Goal: Communication & Community: Connect with others

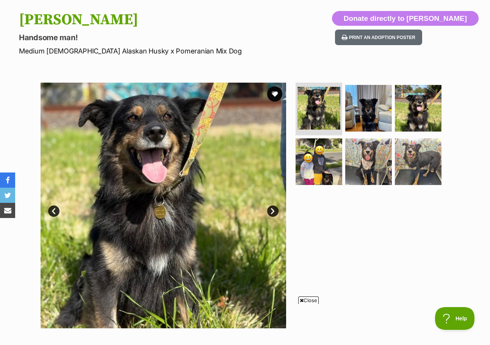
scroll to position [75, 0]
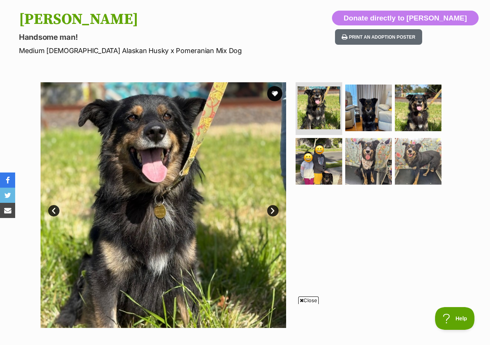
click at [270, 210] on link "Next" at bounding box center [272, 210] width 11 height 11
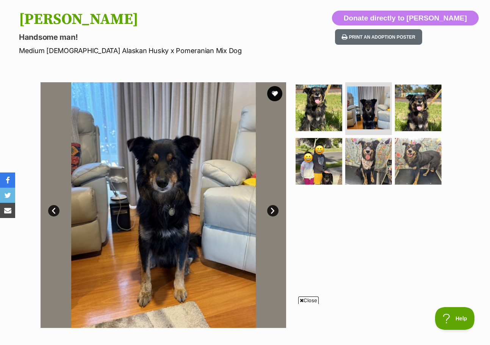
click at [271, 211] on link "Next" at bounding box center [272, 210] width 11 height 11
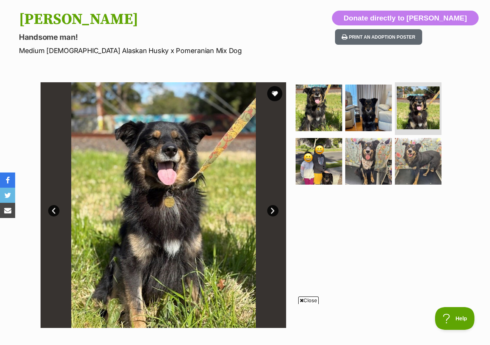
click at [272, 211] on link "Next" at bounding box center [272, 210] width 11 height 11
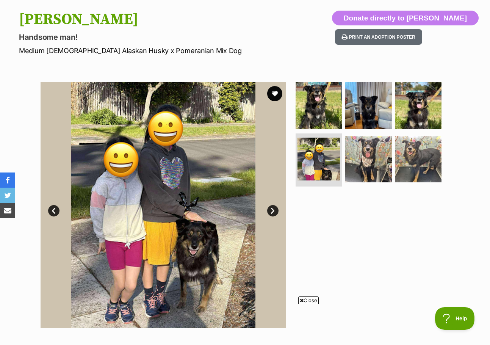
click at [272, 211] on link "Next" at bounding box center [272, 210] width 11 height 11
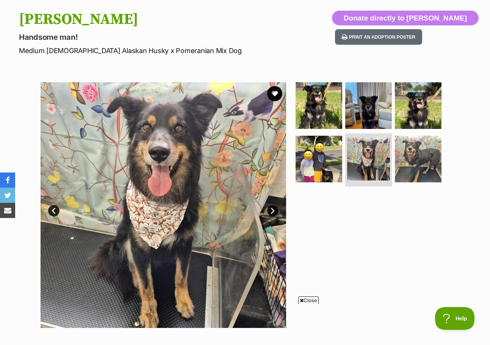
click at [272, 211] on link "Next" at bounding box center [272, 210] width 11 height 11
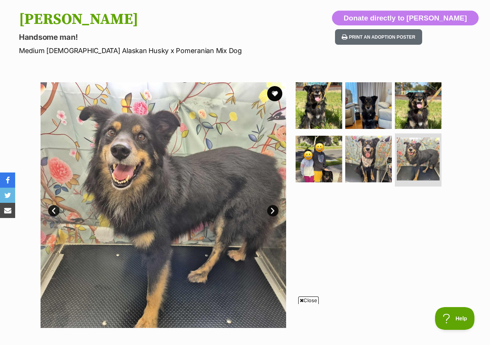
click at [272, 211] on link "Next" at bounding box center [272, 210] width 11 height 11
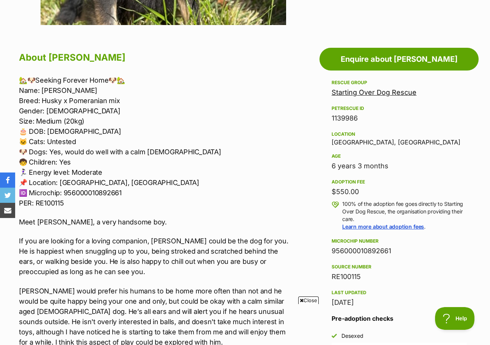
scroll to position [379, 0]
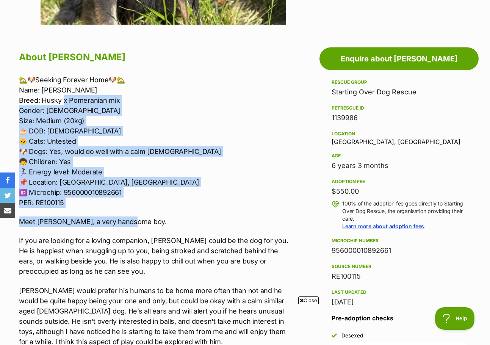
drag, startPoint x: 63, startPoint y: 100, endPoint x: 197, endPoint y: 218, distance: 179.0
click at [163, 223] on div "🏡🐶Seeking Forever Home🐶🏡 Name: Bixby Breed: Husky x Pomeranian mix Gender: Male…" at bounding box center [155, 310] width 273 height 470
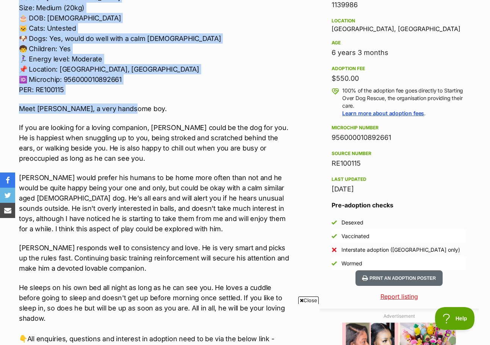
scroll to position [492, 0]
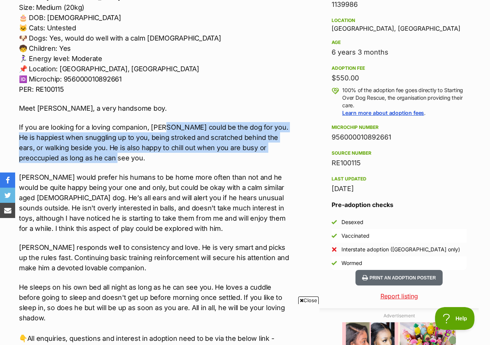
drag, startPoint x: 163, startPoint y: 126, endPoint x: 262, endPoint y: 163, distance: 105.6
click at [262, 163] on p "If you are looking for a loving companion, Bixby could be the dog for you. He i…" at bounding box center [155, 142] width 273 height 41
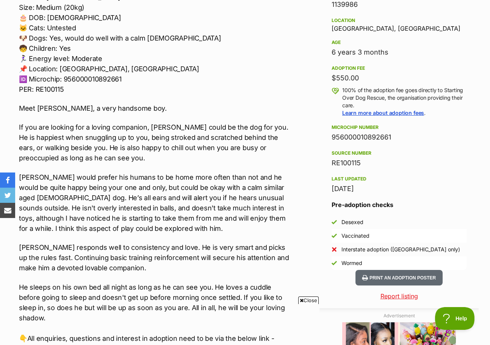
click at [262, 166] on div "🏡🐶Seeking Forever Home🐶🏡 Name: Bixby Breed: Husky x Pomeranian mix Gender: Male…" at bounding box center [155, 196] width 273 height 470
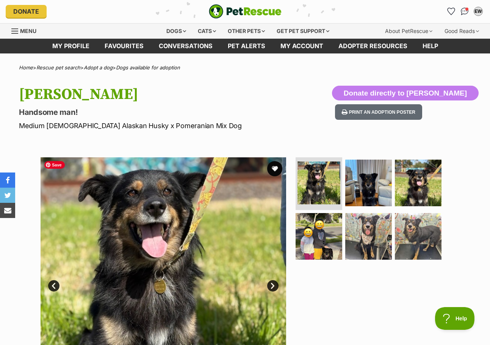
scroll to position [0, 0]
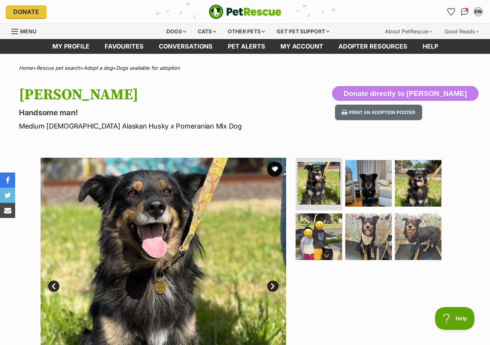
click at [276, 168] on button "favourite" at bounding box center [274, 169] width 15 height 15
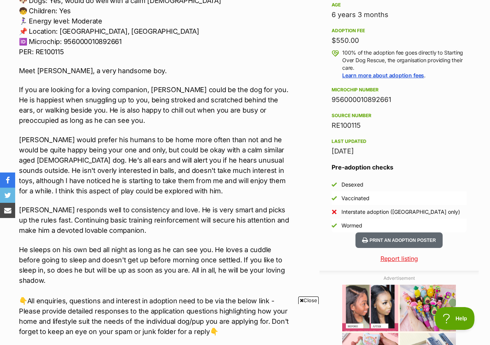
scroll to position [530, 0]
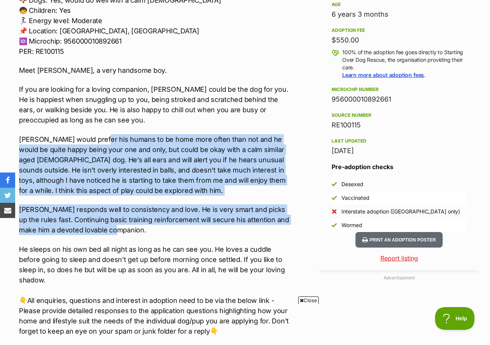
drag, startPoint x: 118, startPoint y: 138, endPoint x: 238, endPoint y: 229, distance: 150.5
click at [238, 229] on div "🏡🐶Seeking Forever Home🐶🏡 Name: Bixby Breed: Husky x Pomeranian mix Gender: Male…" at bounding box center [155, 158] width 273 height 470
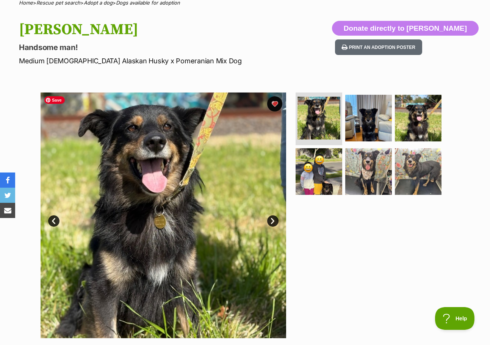
scroll to position [0, 0]
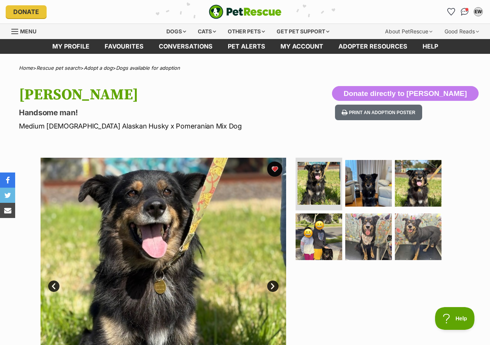
click at [465, 13] on img "Conversations" at bounding box center [465, 12] width 8 height 8
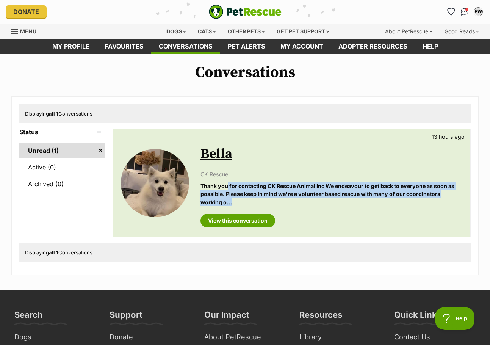
drag, startPoint x: 229, startPoint y: 188, endPoint x: 328, endPoint y: 201, distance: 100.2
click at [328, 201] on p "Thank you for contacting CK Rescue Animal Inc We endeavour to get back to every…" at bounding box center [332, 194] width 262 height 24
click at [336, 205] on p "Thank you for contacting CK Rescue Animal Inc We endeavour to get back to every…" at bounding box center [332, 194] width 262 height 24
